Goal: Find specific page/section: Find specific page/section

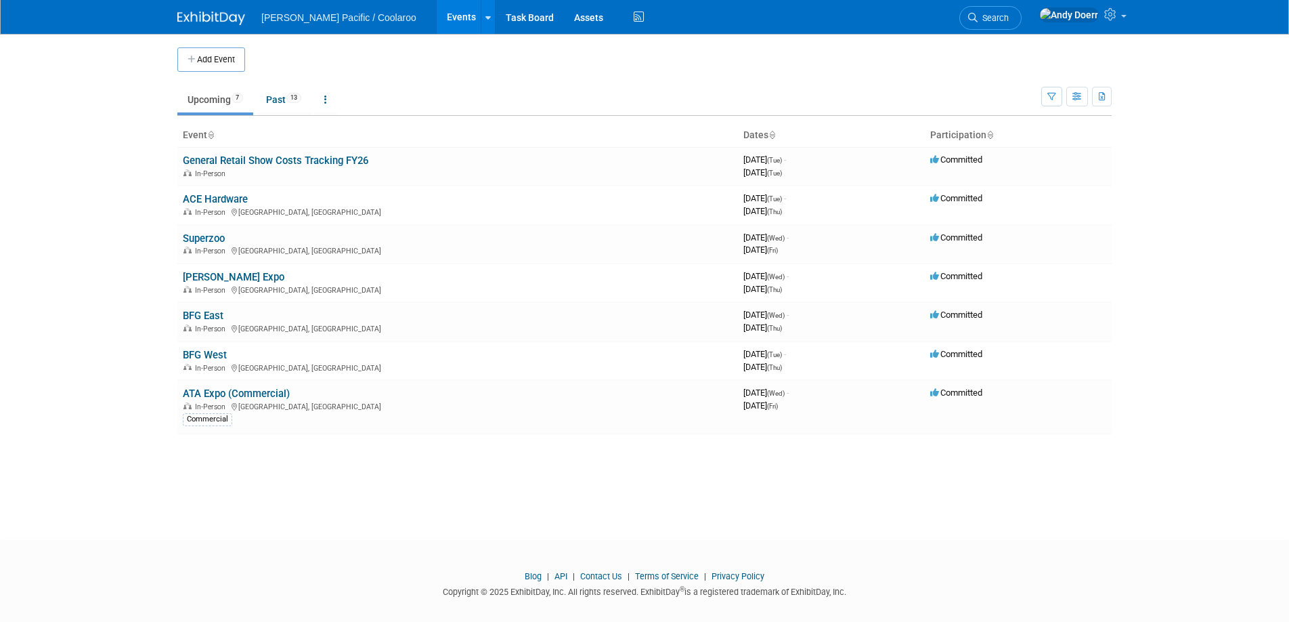
click at [230, 196] on link "ACE Hardware" at bounding box center [215, 199] width 65 height 12
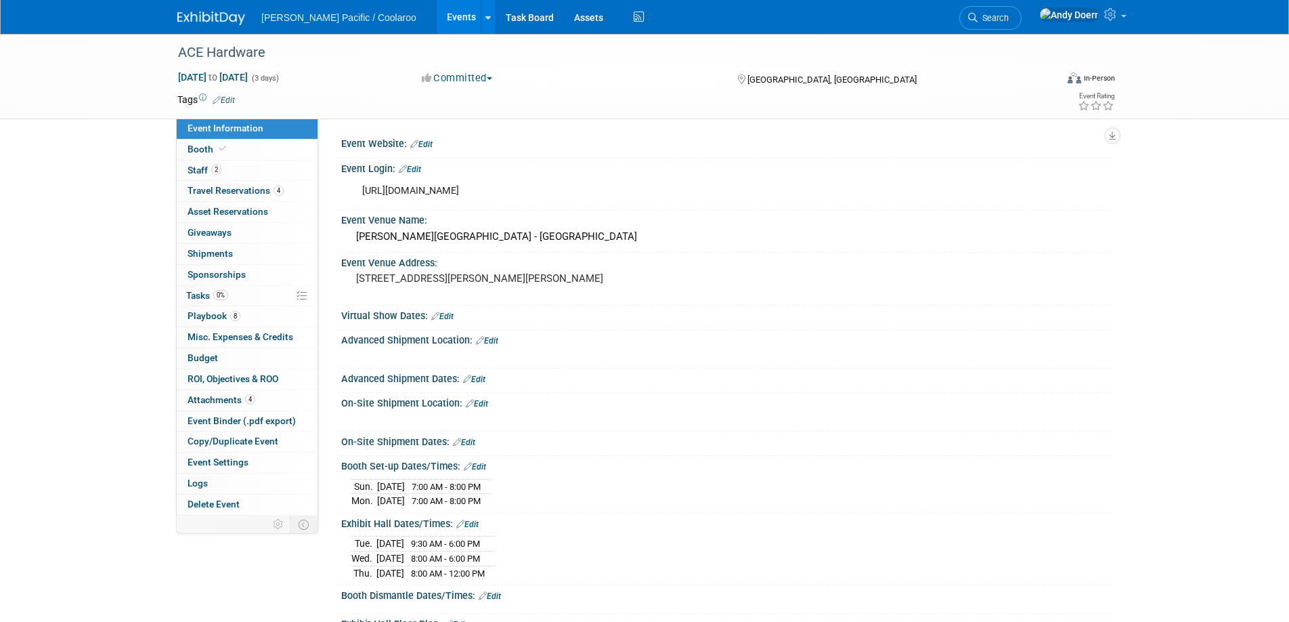
click at [474, 192] on div "[URL][DOMAIN_NAME]" at bounding box center [658, 190] width 610 height 27
click at [474, 192] on div "https://apps.acehardware-vendors.com/" at bounding box center [658, 190] width 610 height 27
copy div "https://apps.acehardware-vendors.com/"
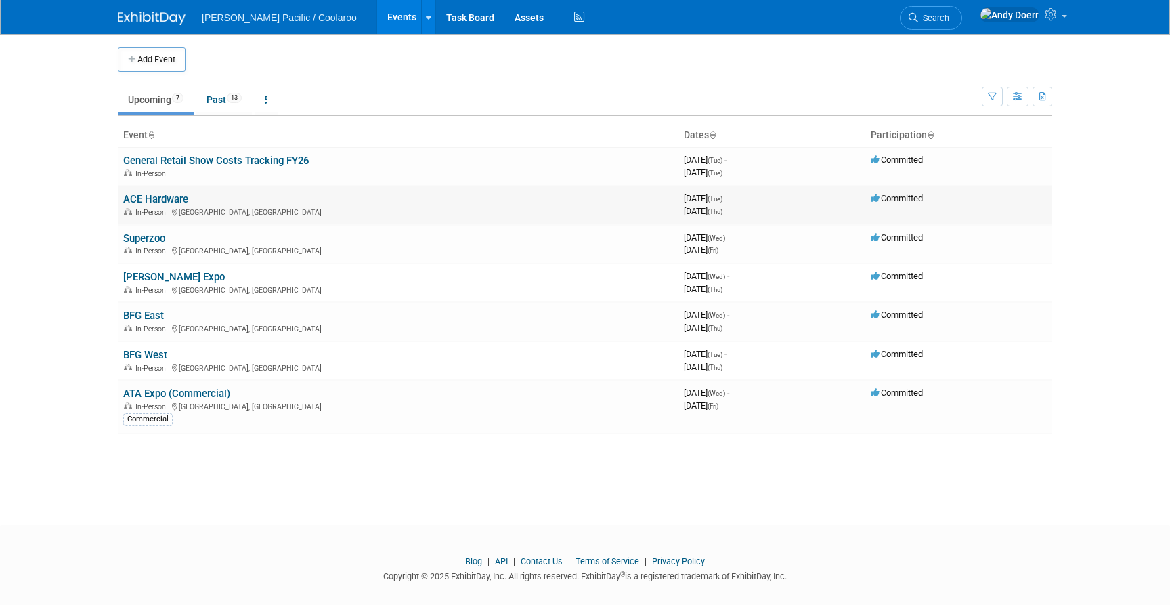
click at [145, 198] on link "ACE Hardware" at bounding box center [155, 199] width 65 height 12
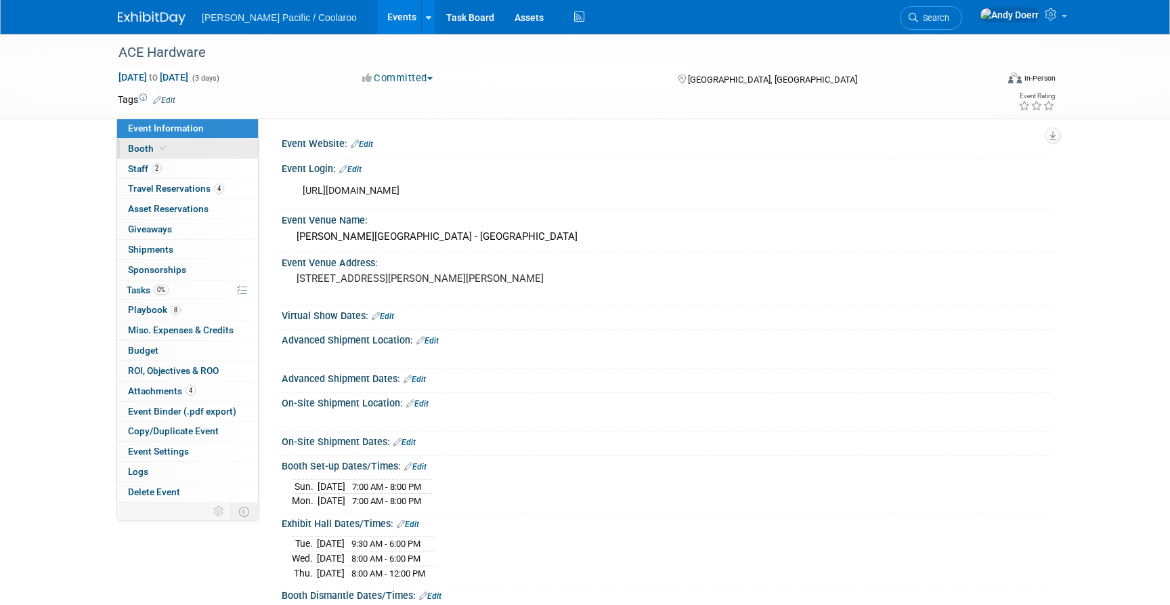
click at [193, 146] on link "Booth" at bounding box center [187, 149] width 141 height 20
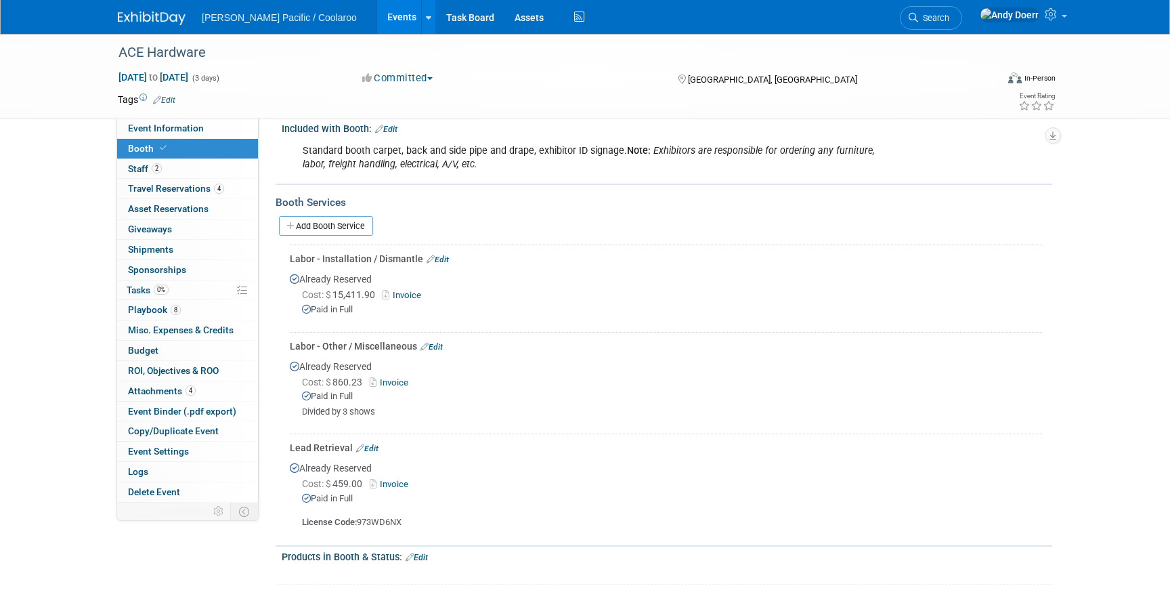
scroll to position [219, 0]
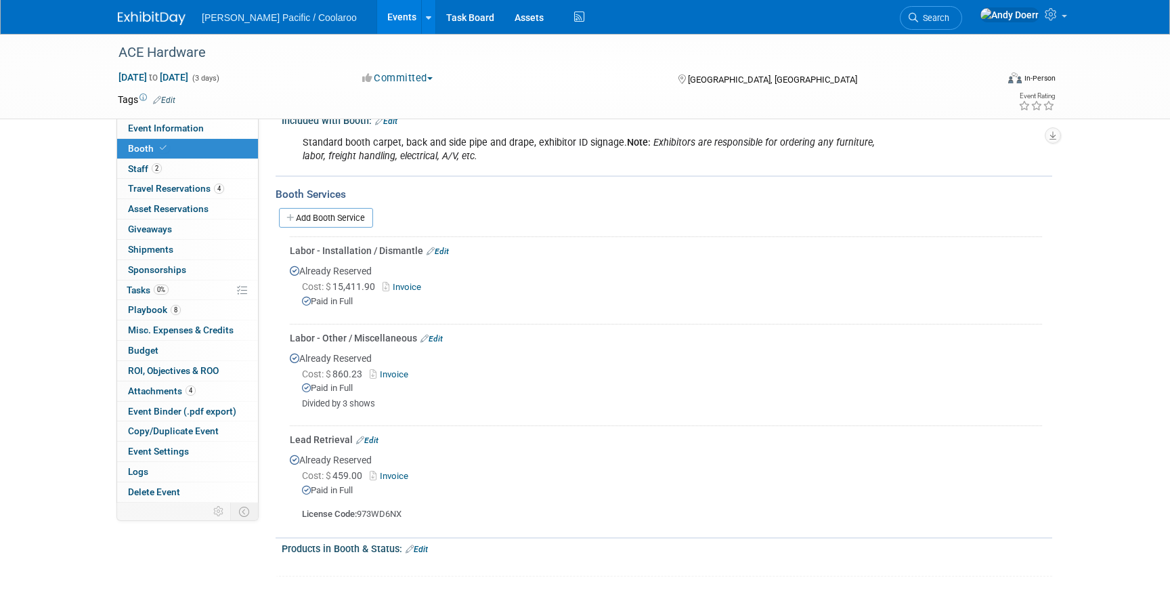
click at [404, 471] on link "Invoice" at bounding box center [392, 476] width 44 height 10
click at [1114, 321] on div "ACE Hardware Aug 12, 2025 to Aug 14, 2025 (3 days) Aug 12, 2025 to Aug 14, 2025…" at bounding box center [585, 209] width 1170 height 788
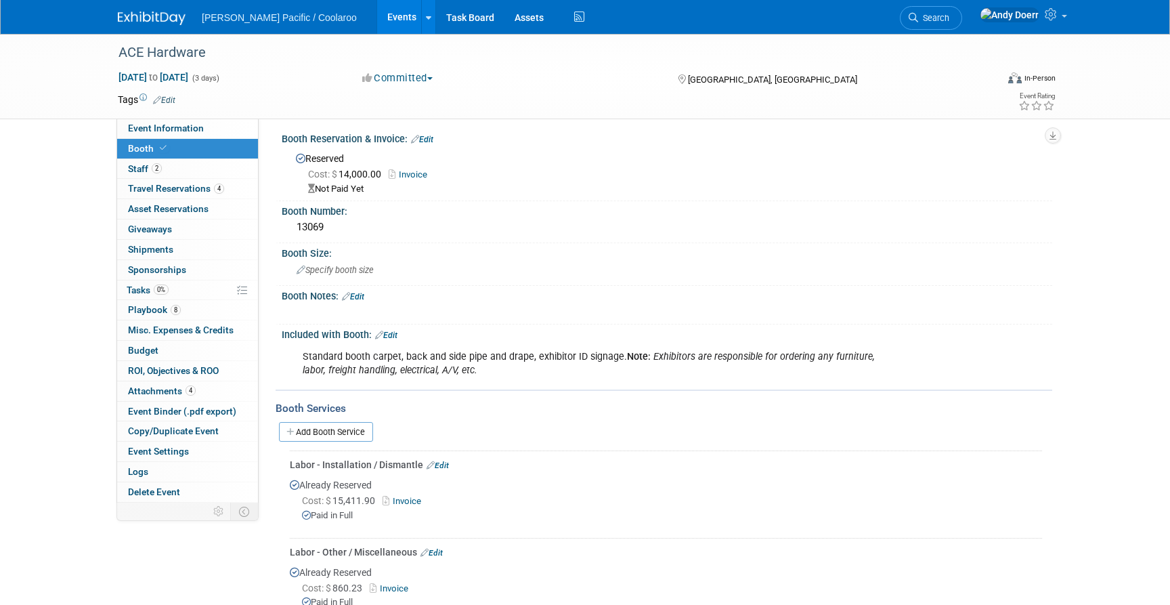
scroll to position [0, 0]
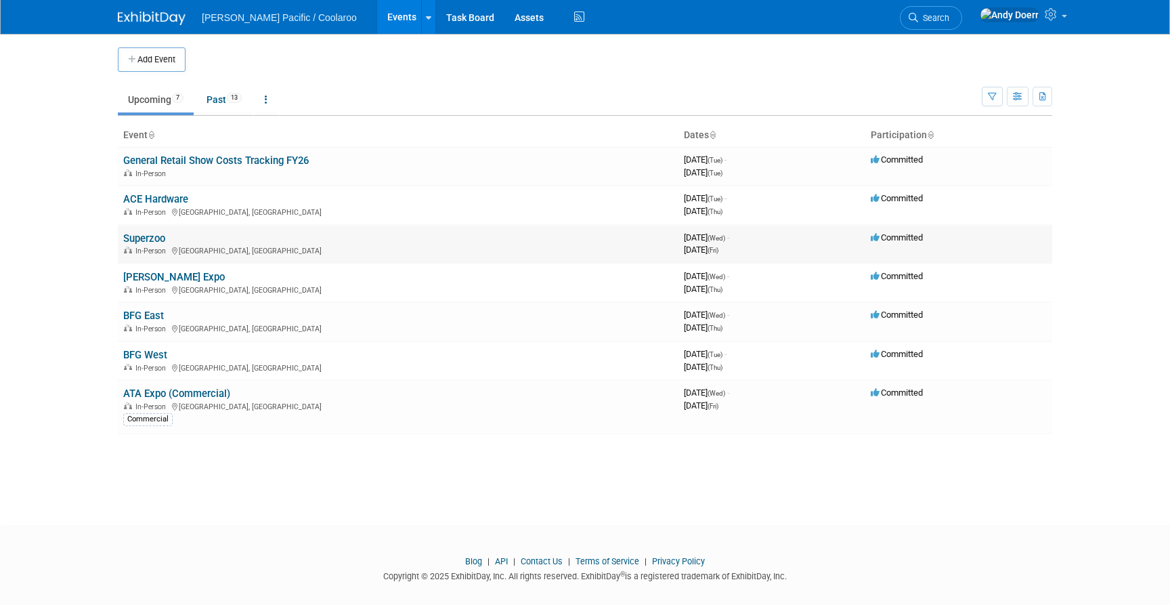
click at [154, 239] on link "Superzoo" at bounding box center [144, 238] width 42 height 12
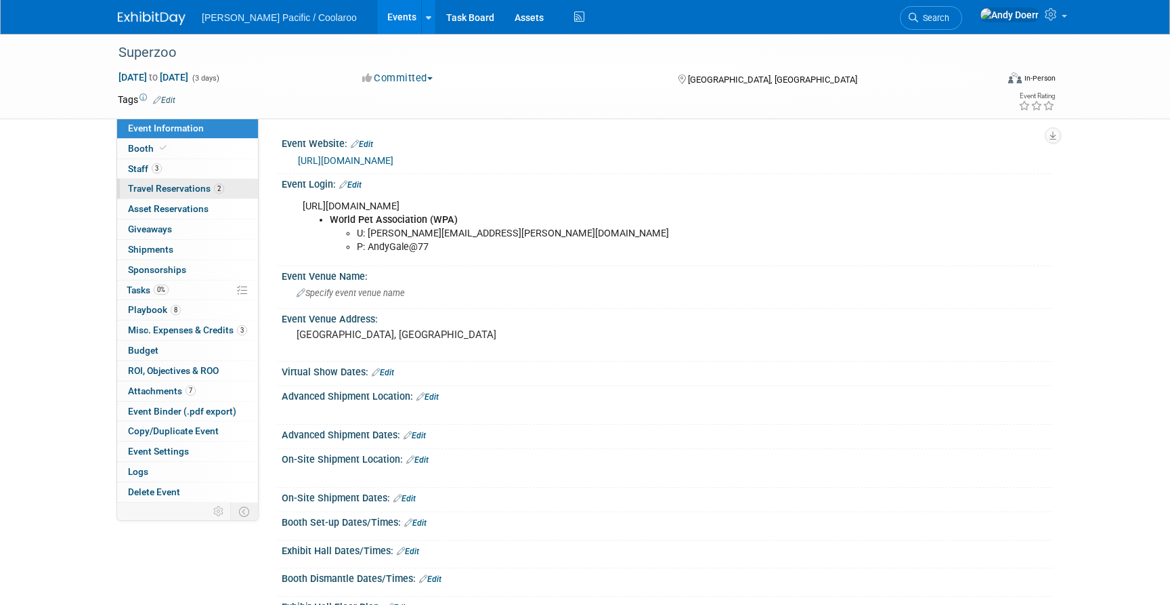
click at [211, 191] on span "Travel Reservations 2" at bounding box center [176, 188] width 96 height 11
